Goal: Information Seeking & Learning: Learn about a topic

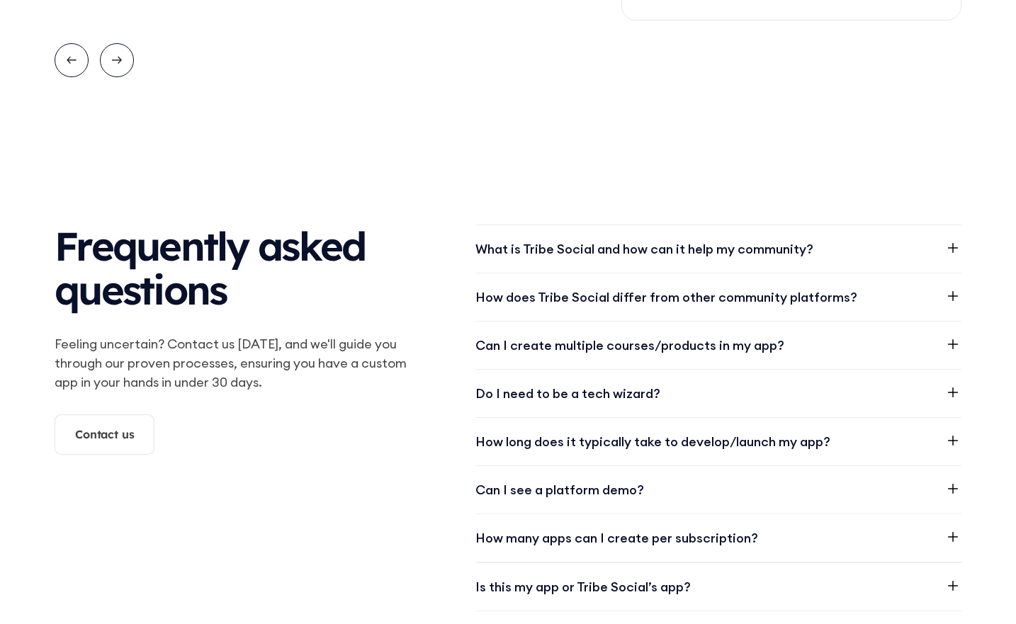
scroll to position [1748, 0]
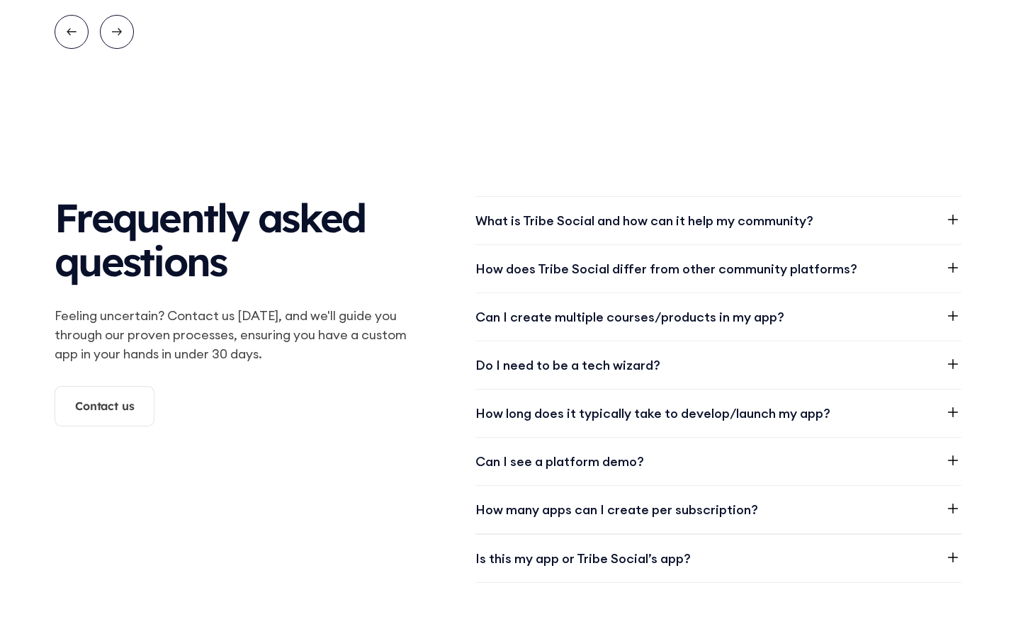
click at [952, 413] on icon at bounding box center [953, 412] width 17 height 17
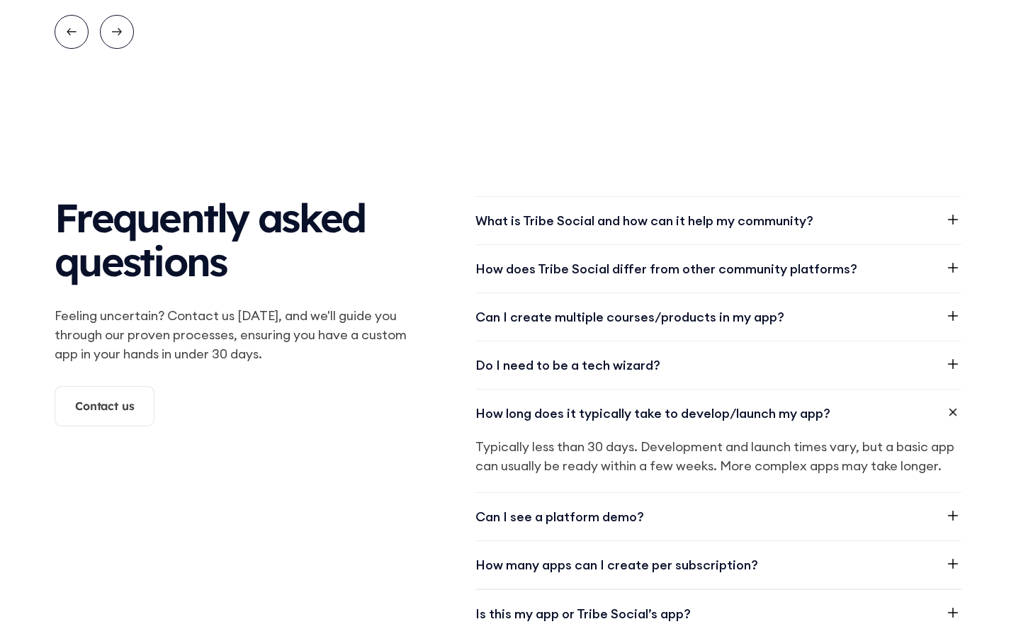
click at [952, 357] on icon at bounding box center [953, 364] width 17 height 17
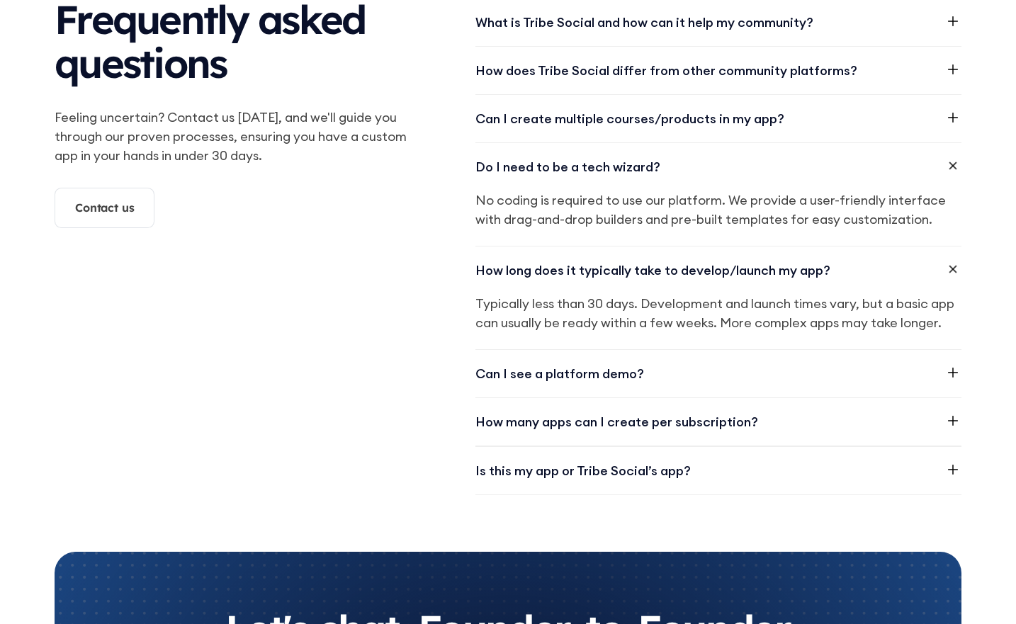
scroll to position [1956, 0]
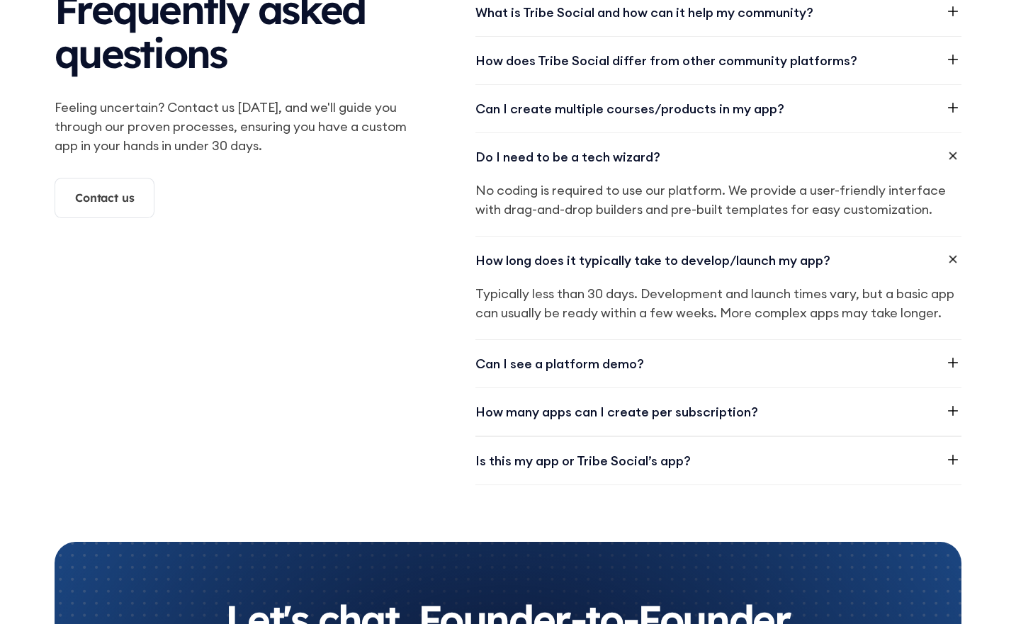
click at [953, 459] on icon at bounding box center [953, 460] width 10 height 10
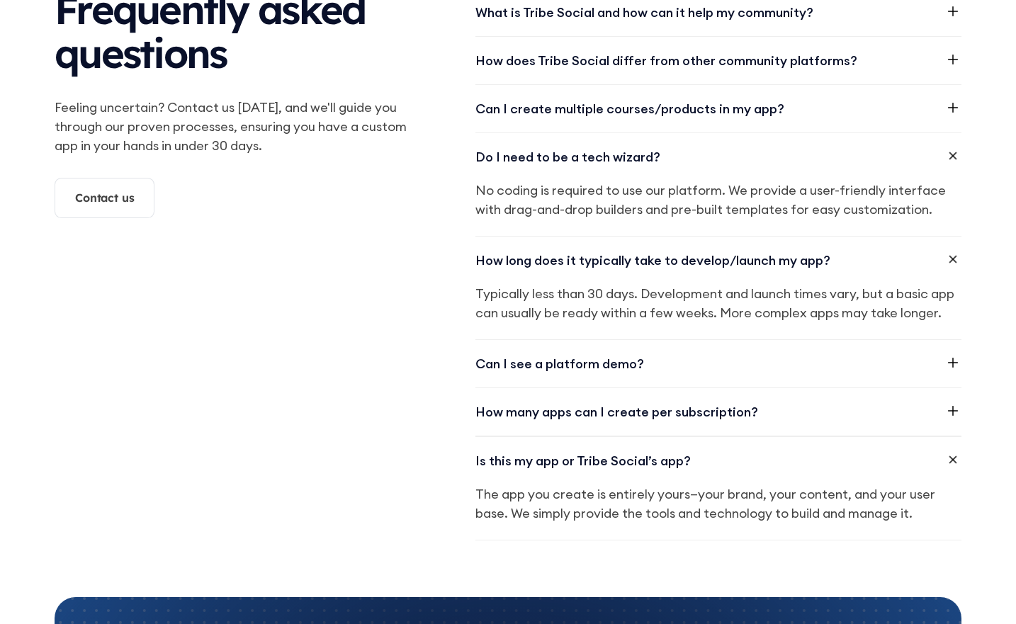
click at [960, 413] on icon at bounding box center [953, 411] width 17 height 17
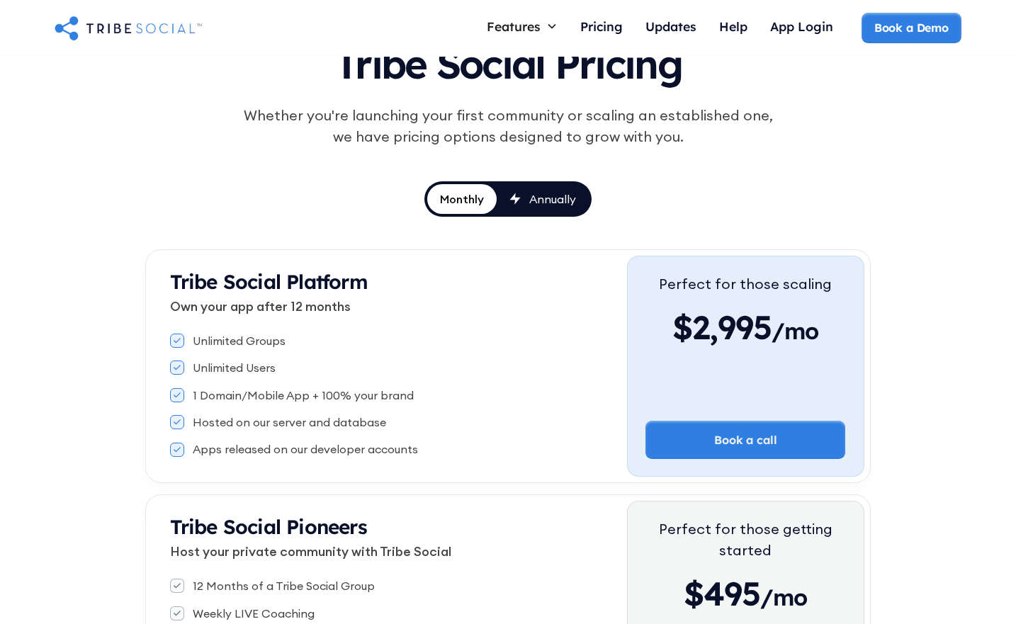
scroll to position [66, 0]
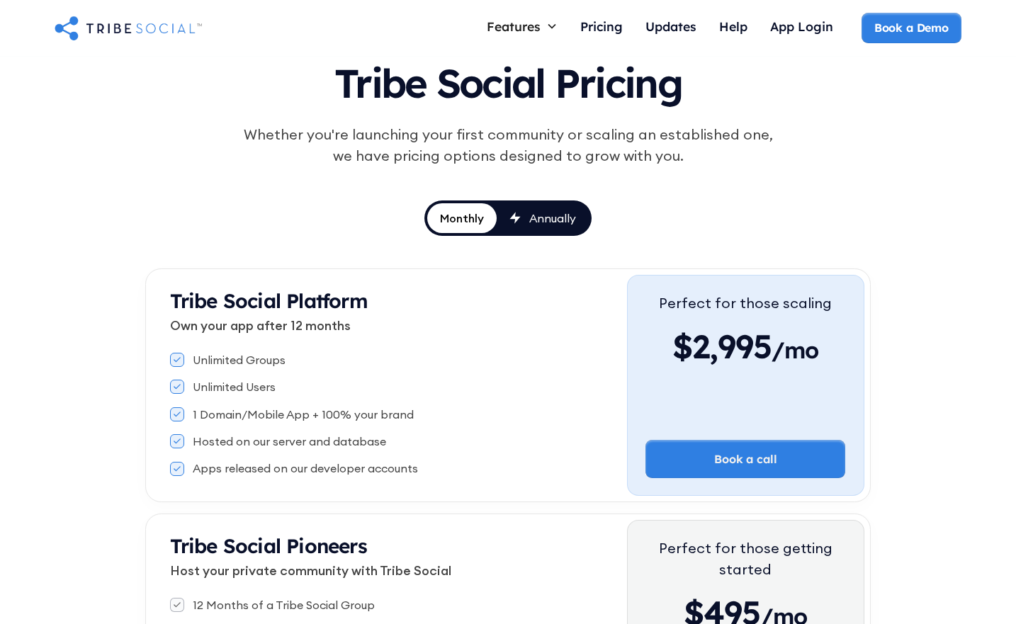
click at [559, 207] on link "Annually" at bounding box center [543, 218] width 92 height 30
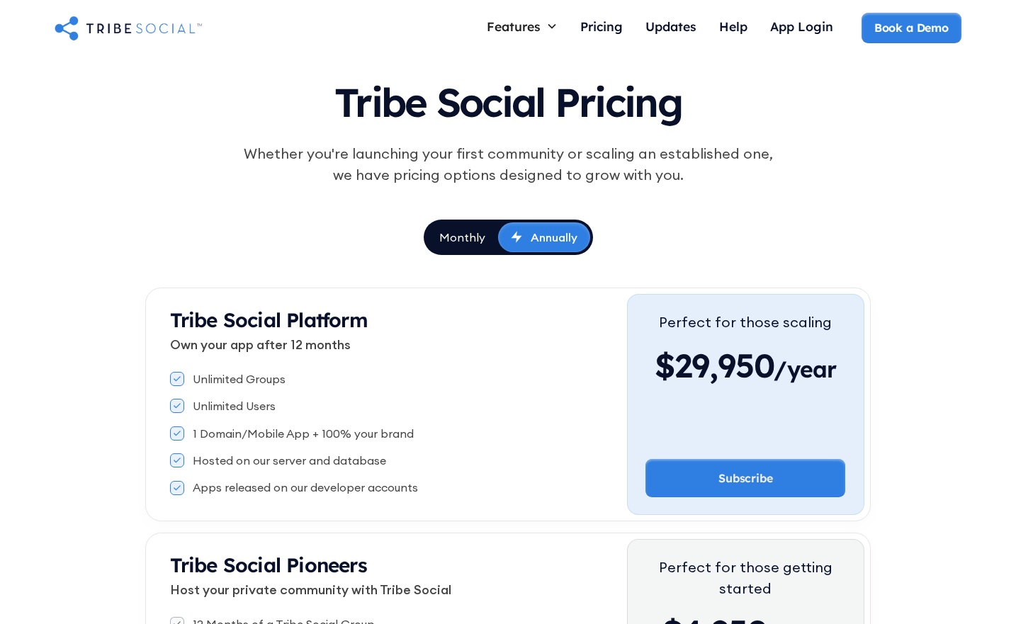
scroll to position [0, 0]
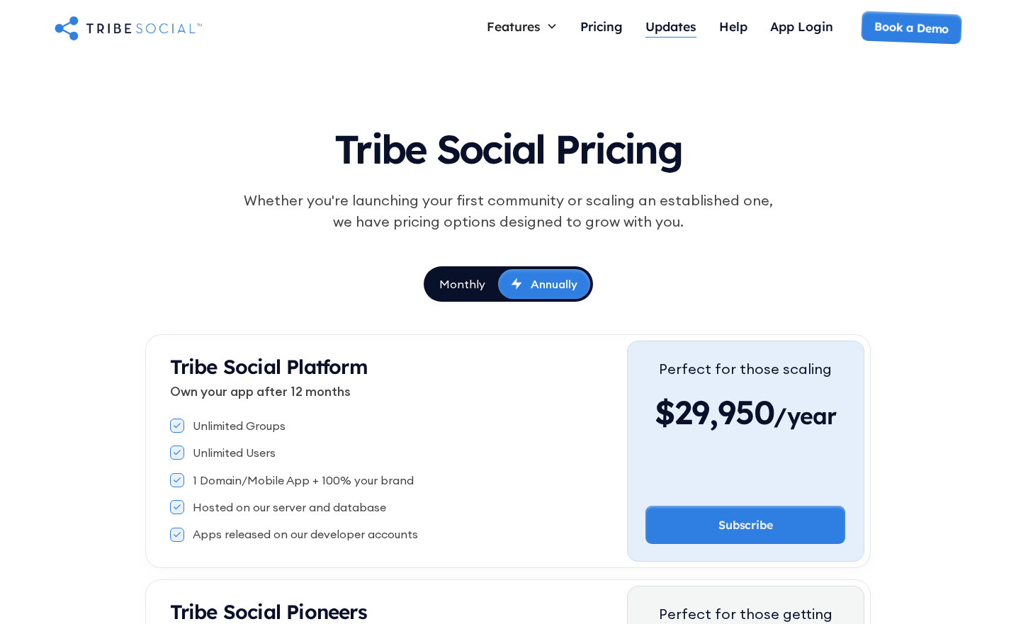
click at [671, 19] on div "Updates" at bounding box center [671, 26] width 51 height 16
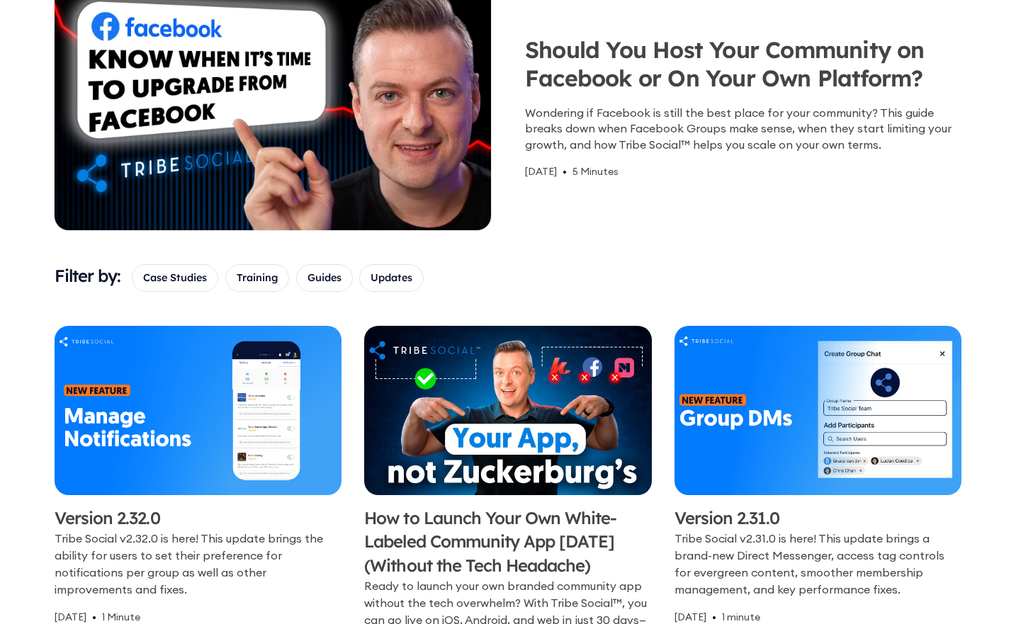
drag, startPoint x: 0, startPoint y: 0, endPoint x: 1000, endPoint y: 244, distance: 1029.5
click at [1000, 244] on div "Blog Discover our newest publications and stay informed with our latest blogs. …" at bounding box center [508, 468] width 1016 height 1311
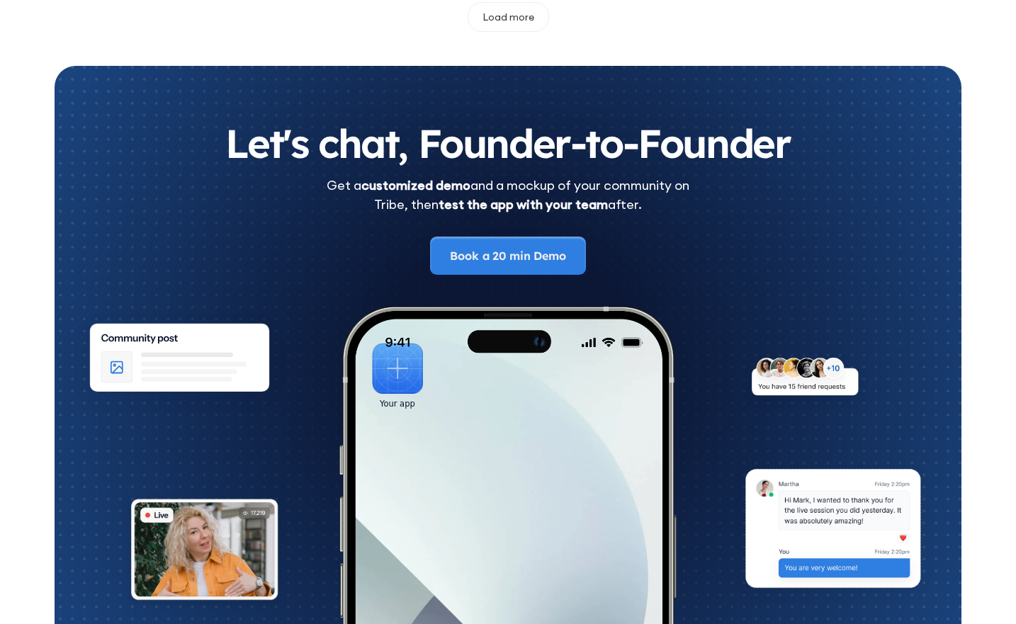
scroll to position [1333, 0]
